Goal: Find specific page/section: Locate a particular part of the current website

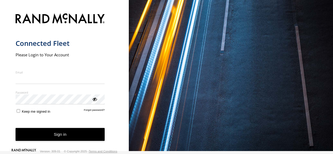
type input "**********"
click at [61, 133] on button "Sign in" at bounding box center [60, 134] width 89 height 13
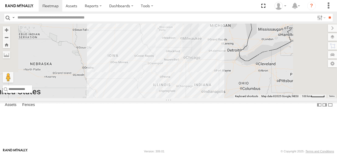
drag, startPoint x: 235, startPoint y: 36, endPoint x: 175, endPoint y: 165, distance: 142.8
click at [175, 154] on html at bounding box center [168, 77] width 337 height 154
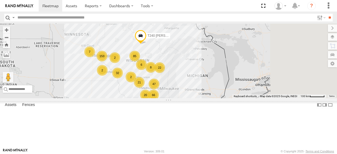
drag, startPoint x: 176, startPoint y: 78, endPoint x: 154, endPoint y: 129, distance: 55.3
click at [154, 98] on div "T682 Stretch Flat 7 22 109 9 153 74 85 66 13 20 8 2 27 8 21 32 47 22 2 7 2 T240…" at bounding box center [168, 61] width 337 height 75
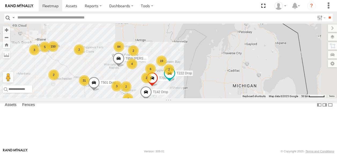
drag, startPoint x: 211, startPoint y: 106, endPoint x: 180, endPoint y: 137, distance: 43.5
click at [180, 98] on div "T682 Stretch Flat T240 [PERSON_NAME] Flat T162 [PERSON_NAME] Flat 8 150 74 84 4…" at bounding box center [168, 61] width 337 height 75
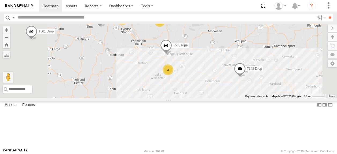
click at [37, 16] on input "text" at bounding box center [165, 18] width 300 height 8
type input "*****"
click at [328, 16] on input "**" at bounding box center [330, 18] width 6 height 8
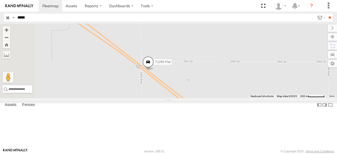
drag, startPoint x: 189, startPoint y: 111, endPoint x: 228, endPoint y: 108, distance: 38.8
click at [228, 98] on div "T1265 Flat" at bounding box center [168, 61] width 337 height 75
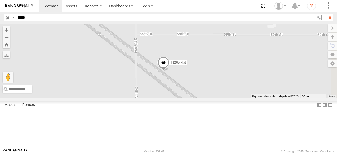
drag, startPoint x: 246, startPoint y: 43, endPoint x: 203, endPoint y: 126, distance: 93.5
click at [203, 98] on div "T1265 Flat" at bounding box center [168, 61] width 337 height 75
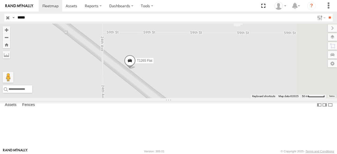
drag, startPoint x: 184, startPoint y: 100, endPoint x: 147, endPoint y: 95, distance: 36.8
click at [147, 95] on div "T1265 Flat" at bounding box center [168, 61] width 337 height 75
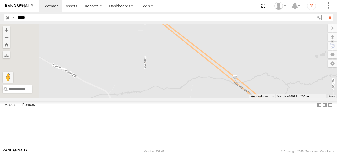
drag, startPoint x: 197, startPoint y: 101, endPoint x: 249, endPoint y: 46, distance: 76.2
click at [249, 46] on div "T1265 Flat" at bounding box center [168, 61] width 337 height 75
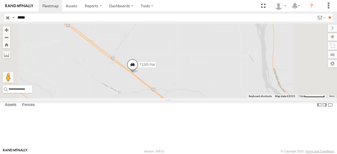
drag, startPoint x: 223, startPoint y: 80, endPoint x: 194, endPoint y: 113, distance: 44.2
click at [194, 98] on div "T1265 Flat" at bounding box center [168, 61] width 337 height 75
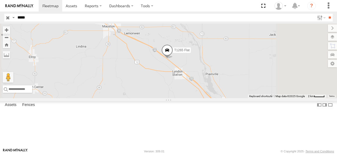
drag, startPoint x: 252, startPoint y: 120, endPoint x: 259, endPoint y: 103, distance: 18.6
click at [259, 98] on div "T1265 Flat" at bounding box center [168, 61] width 337 height 75
